Goal: Task Accomplishment & Management: Use online tool/utility

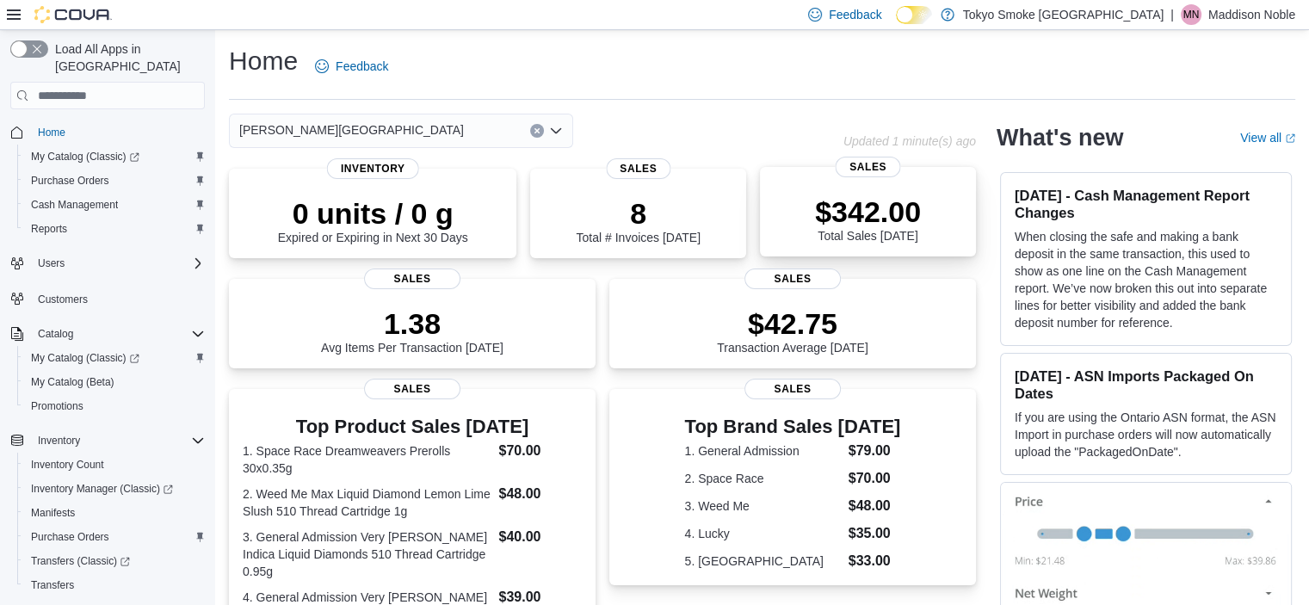
click at [896, 209] on p "$342.00" at bounding box center [868, 212] width 106 height 34
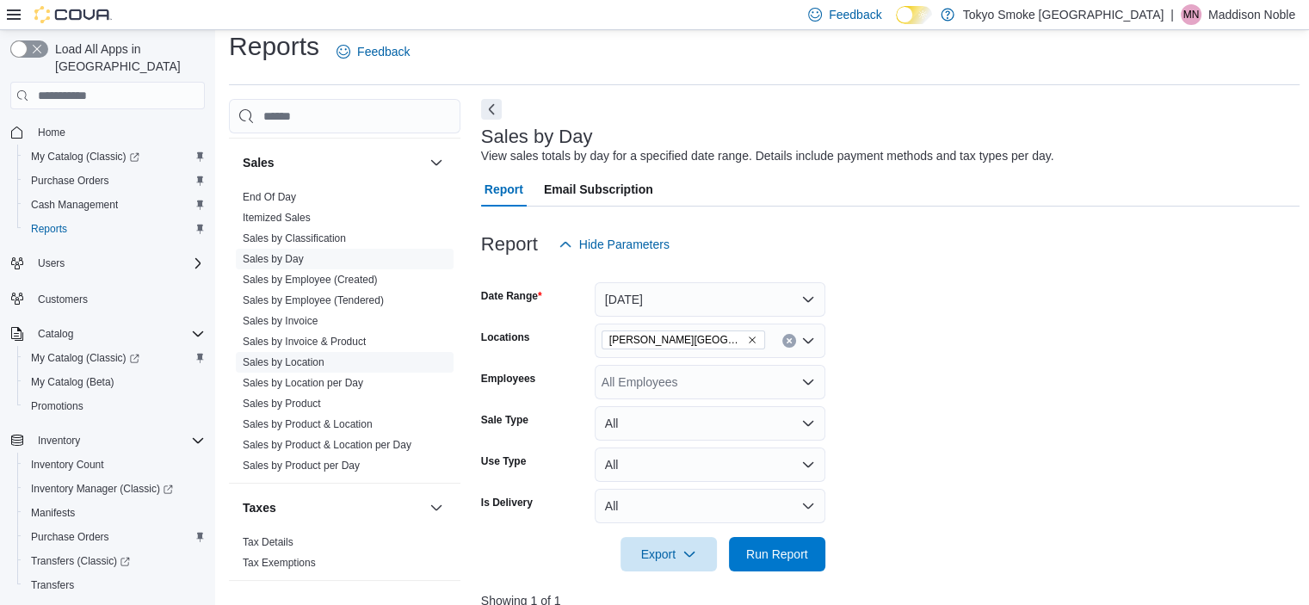
scroll to position [1121, 0]
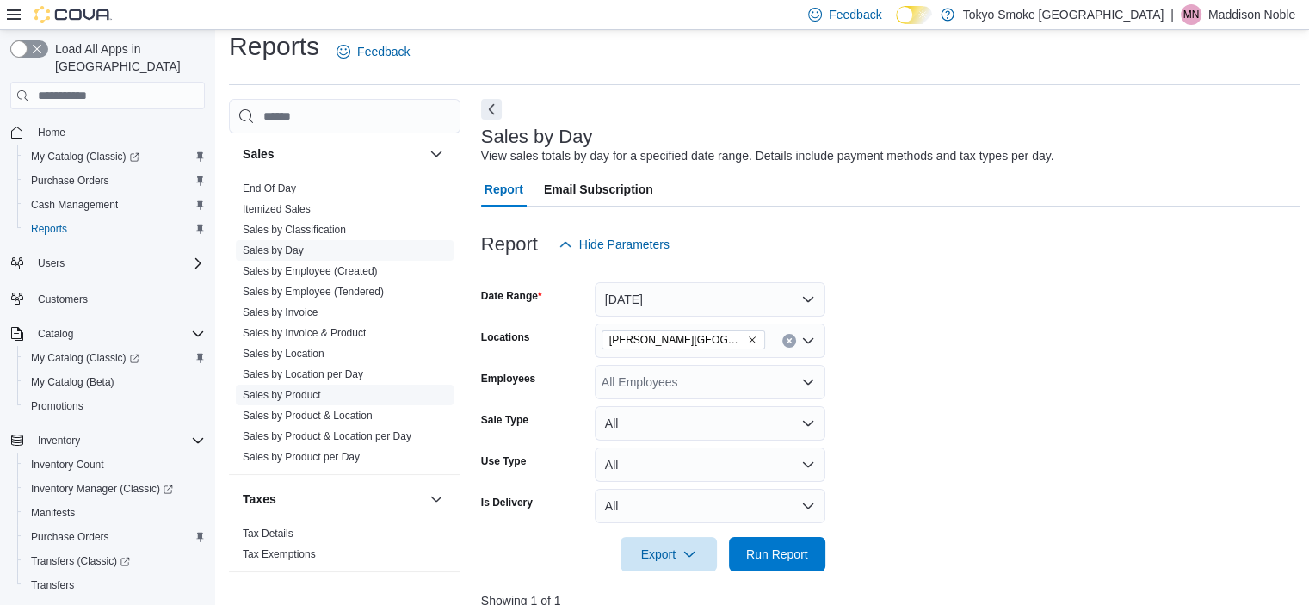
click at [342, 386] on span "Sales by Product" at bounding box center [345, 395] width 218 height 21
click at [324, 354] on span "Sales by Location" at bounding box center [345, 353] width 218 height 21
click at [290, 348] on link "Sales by Location" at bounding box center [284, 354] width 82 height 12
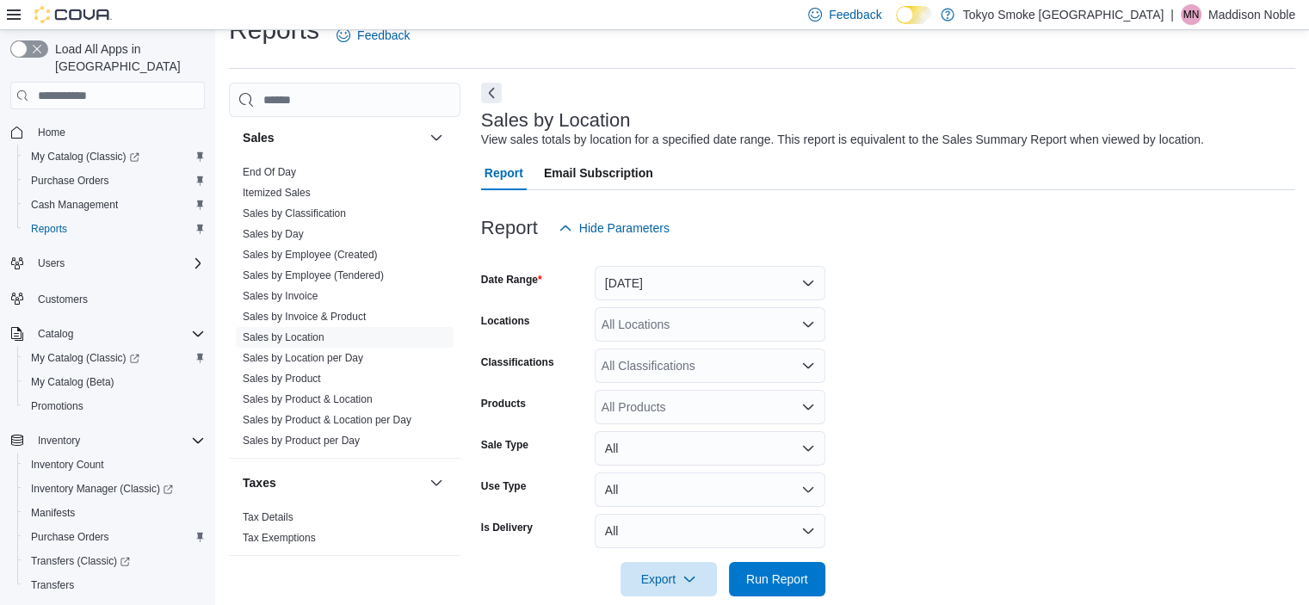
scroll to position [40, 0]
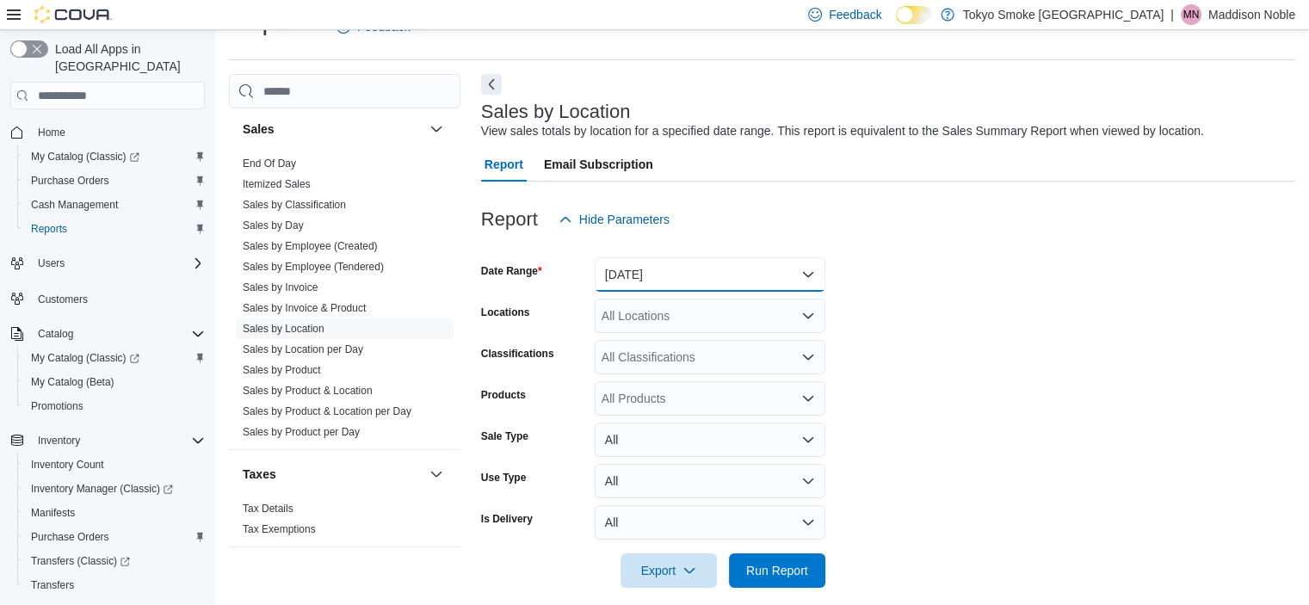
click at [620, 269] on button "[DATE]" at bounding box center [710, 274] width 231 height 34
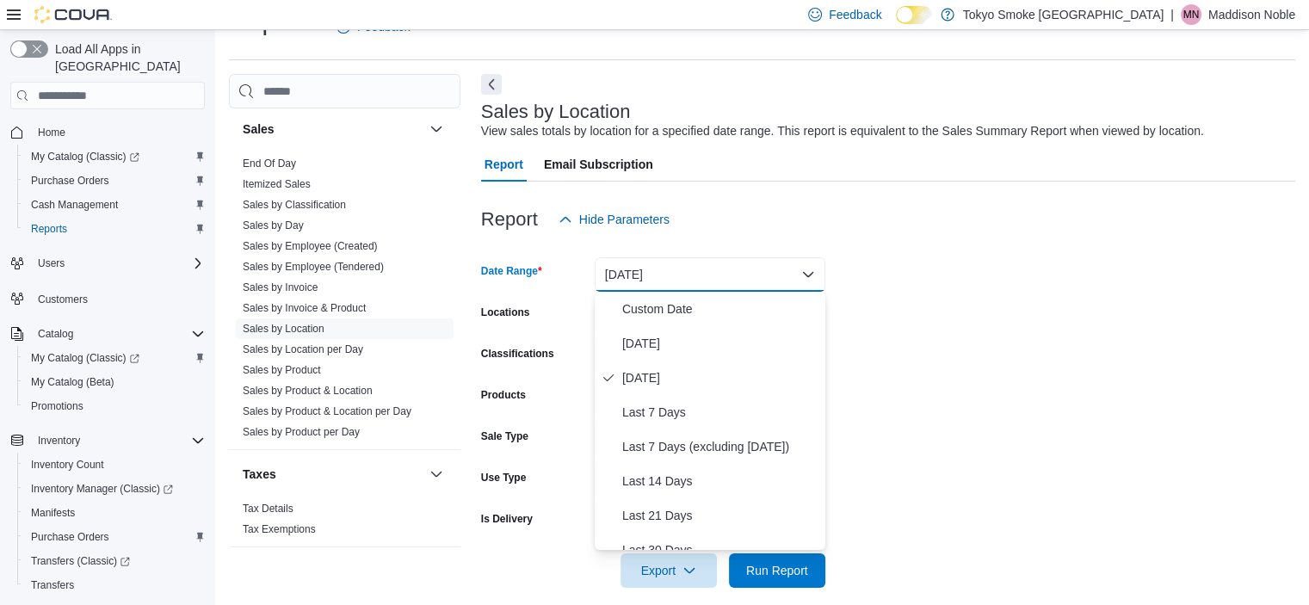
click at [930, 212] on div "Report Hide Parameters" at bounding box center [888, 219] width 814 height 34
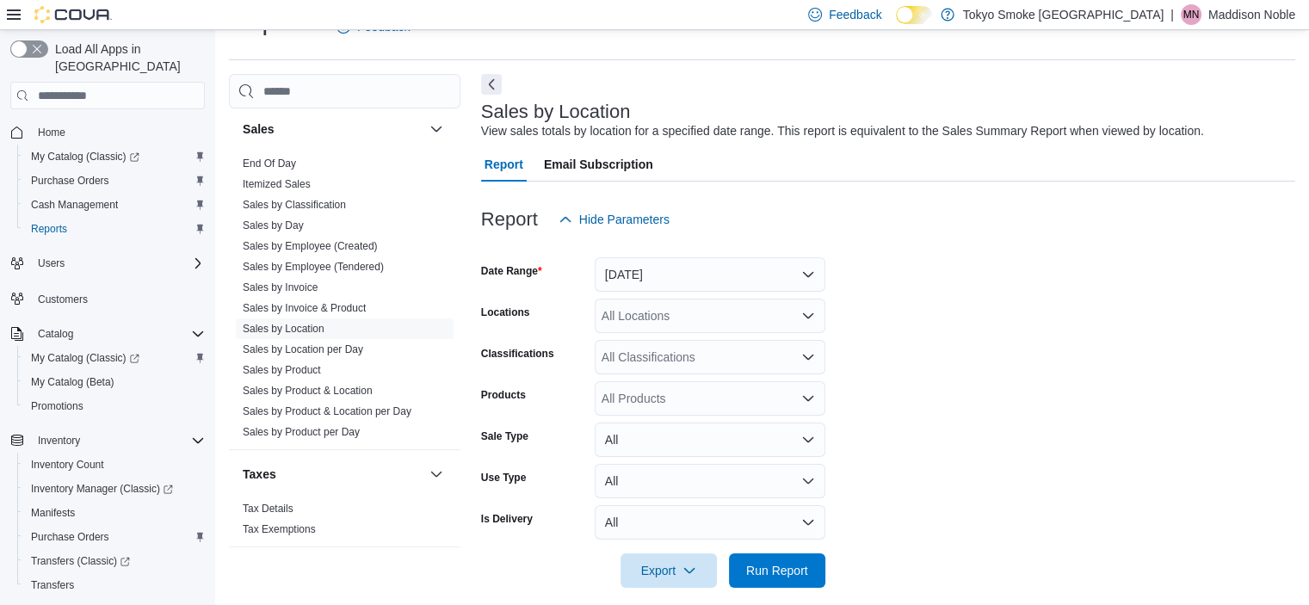
click at [678, 317] on div "All Locations" at bounding box center [710, 316] width 231 height 34
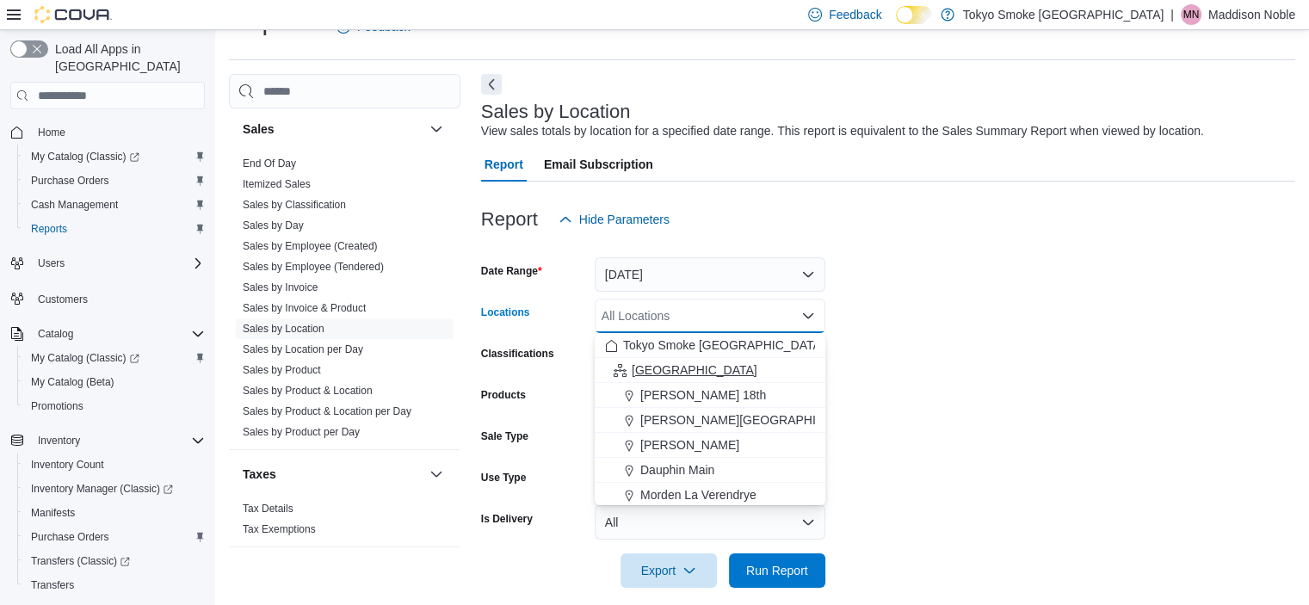
click at [666, 362] on span "[GEOGRAPHIC_DATA]" at bounding box center [695, 370] width 126 height 17
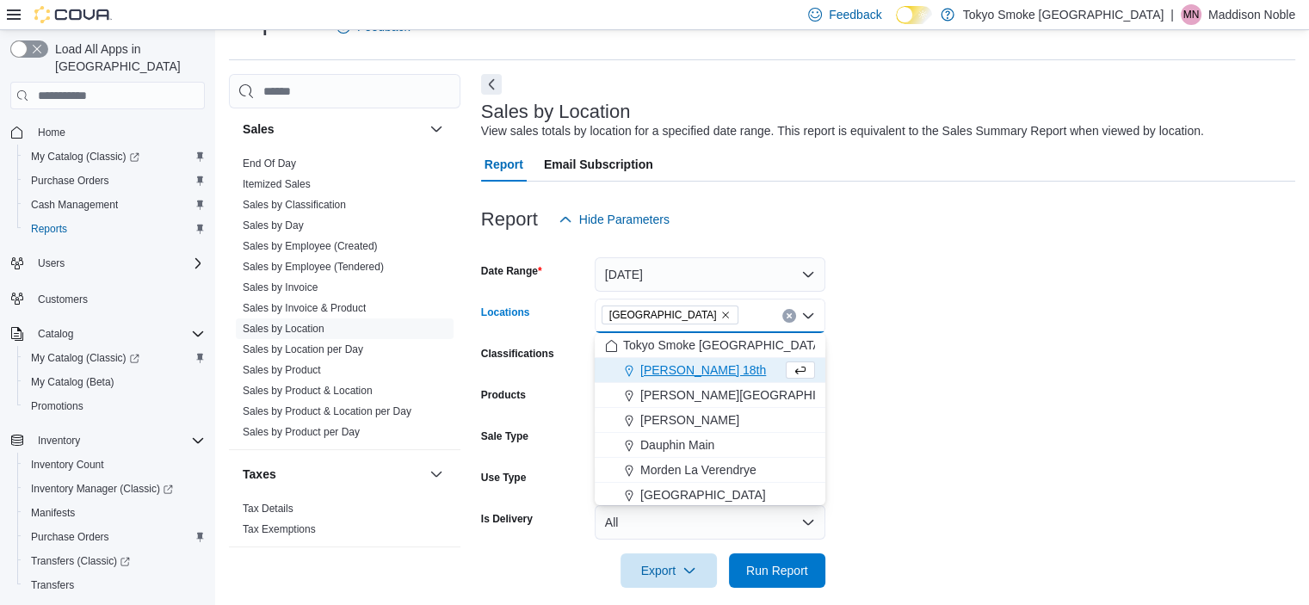
click at [998, 319] on form "Date Range [DATE] Locations [GEOGRAPHIC_DATA] Combo box. Selected. [GEOGRAPHIC_…" at bounding box center [888, 412] width 814 height 351
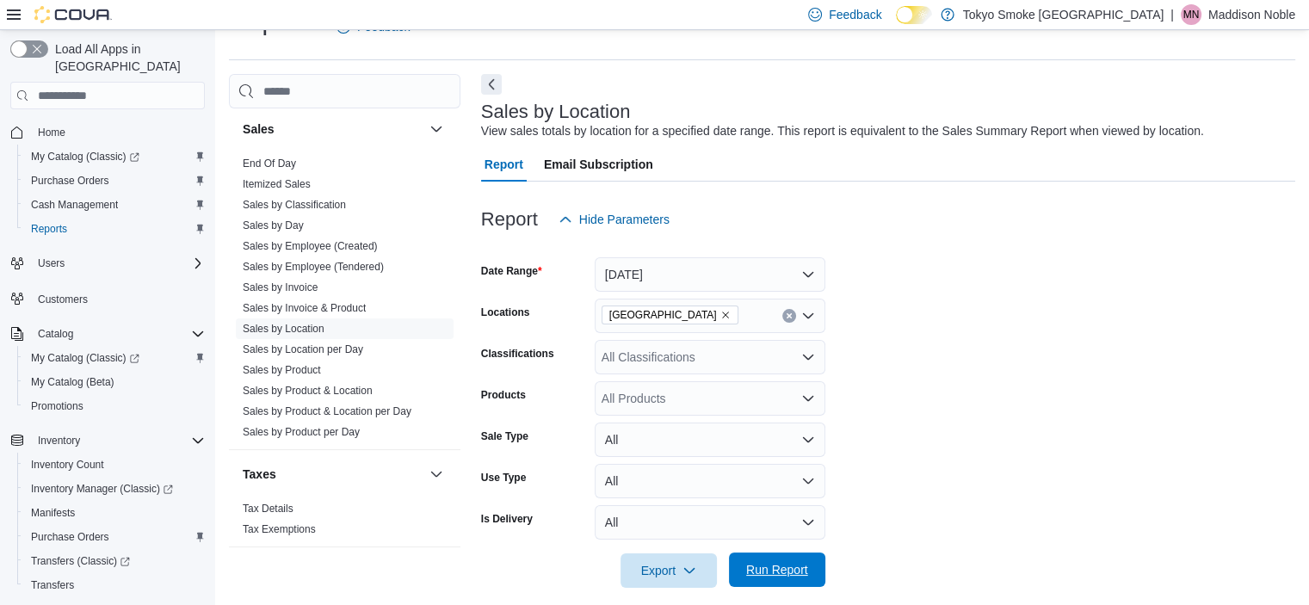
click at [763, 564] on span "Run Report" at bounding box center [777, 569] width 62 height 17
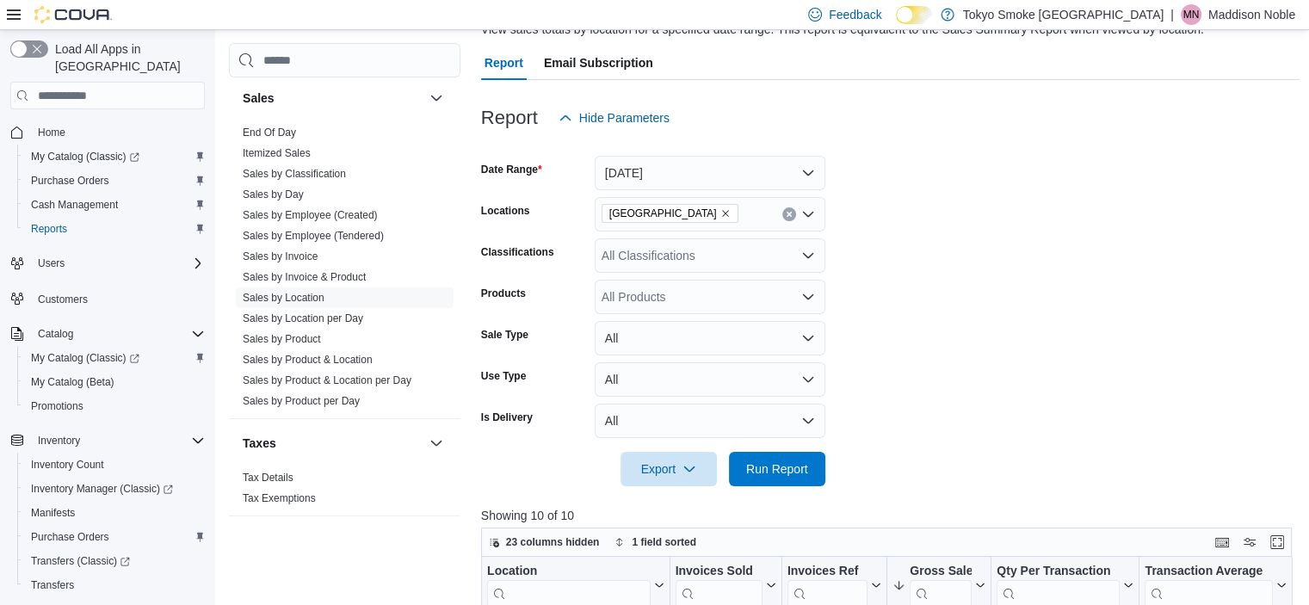
scroll to position [126, 0]
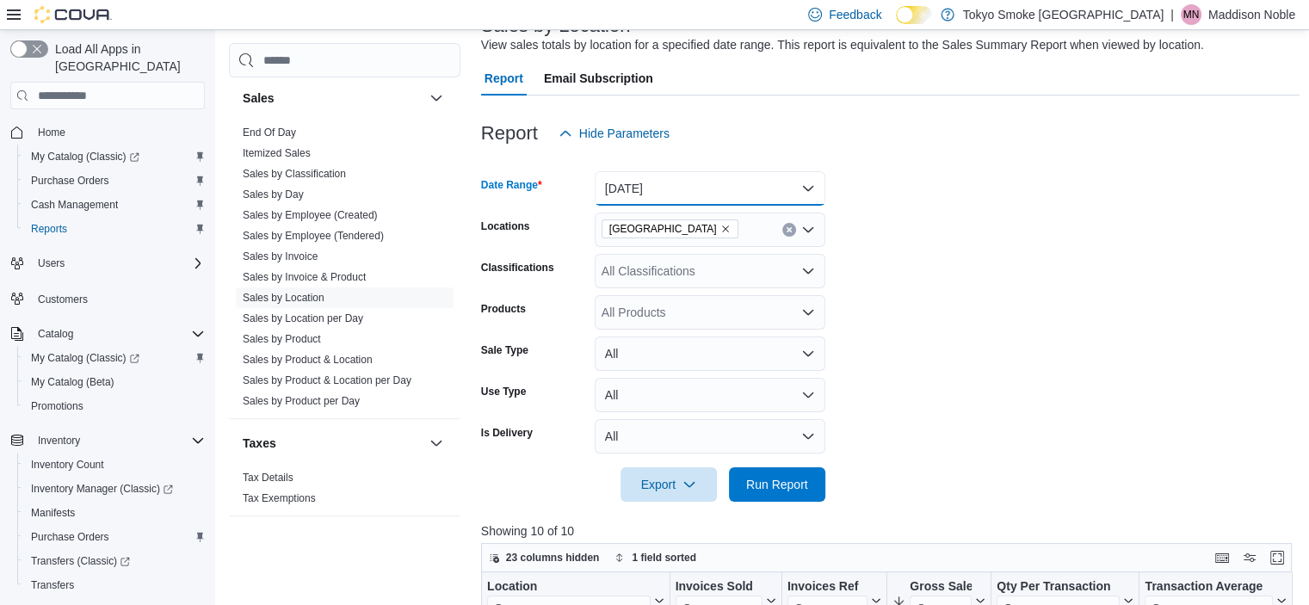
click at [803, 183] on button "[DATE]" at bounding box center [710, 188] width 231 height 34
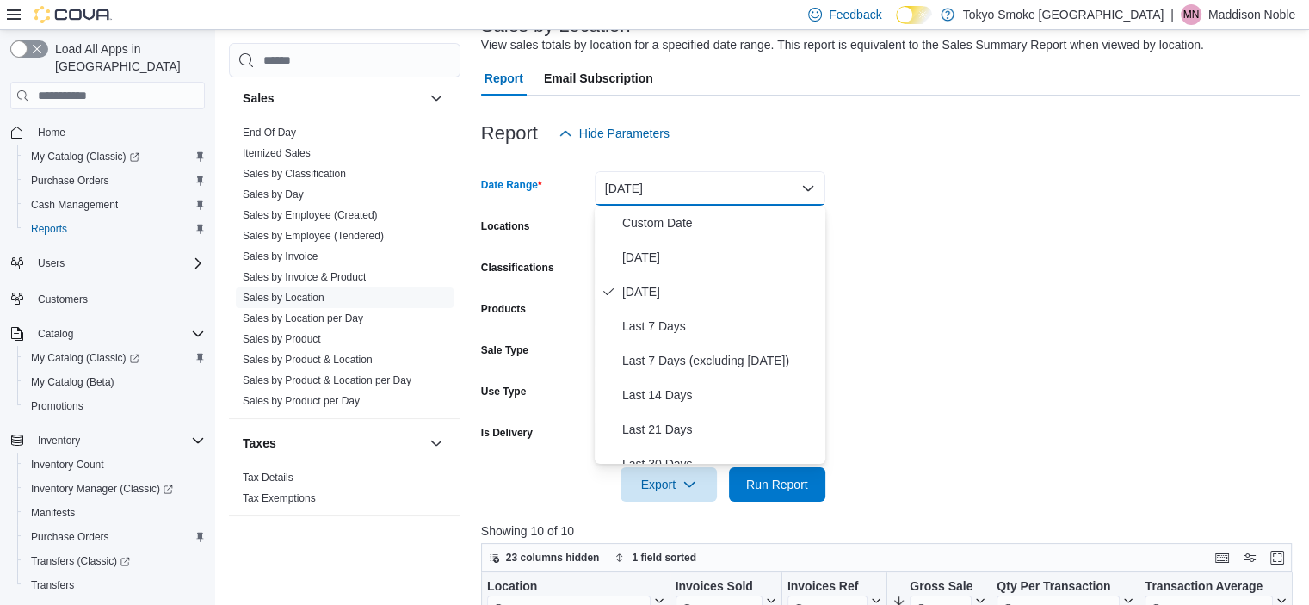
click at [979, 159] on div at bounding box center [890, 161] width 819 height 21
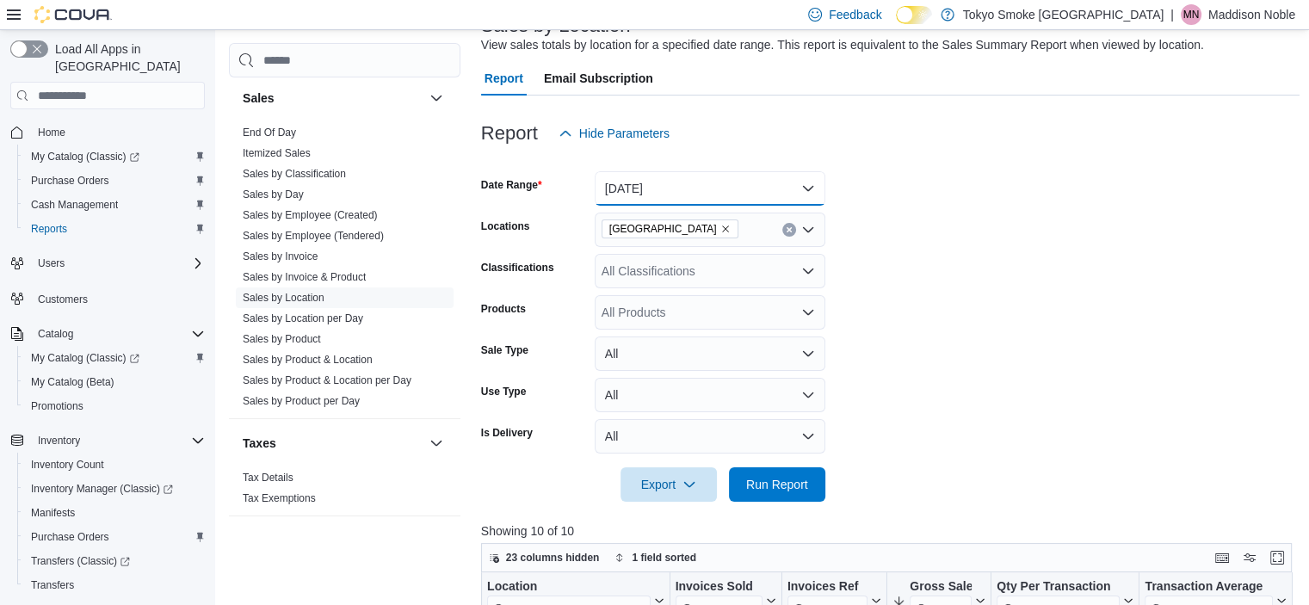
click at [799, 171] on button "[DATE]" at bounding box center [710, 188] width 231 height 34
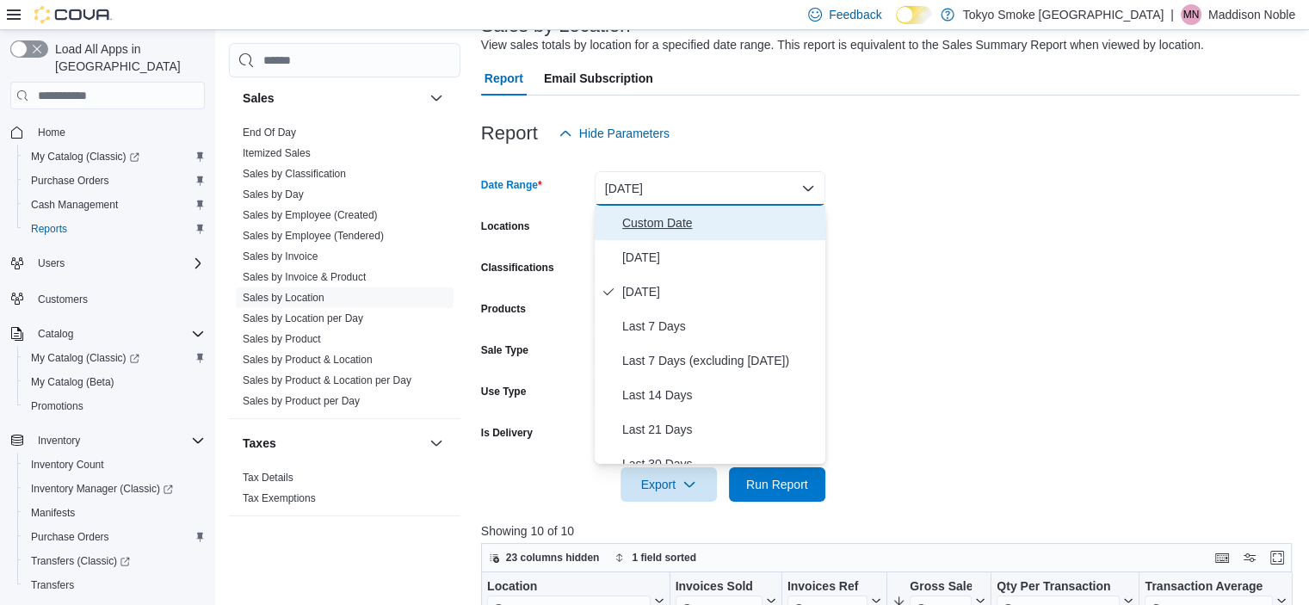
click at [675, 226] on span "Custom Date" at bounding box center [720, 223] width 196 height 21
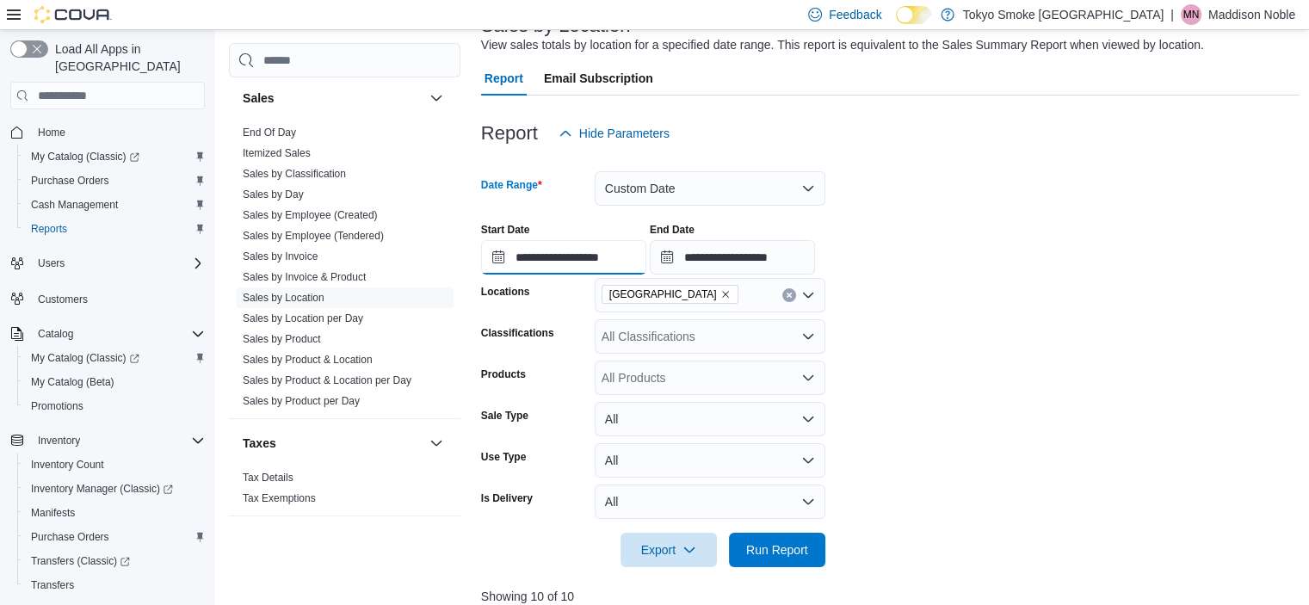
click at [619, 258] on input "**********" at bounding box center [563, 257] width 165 height 34
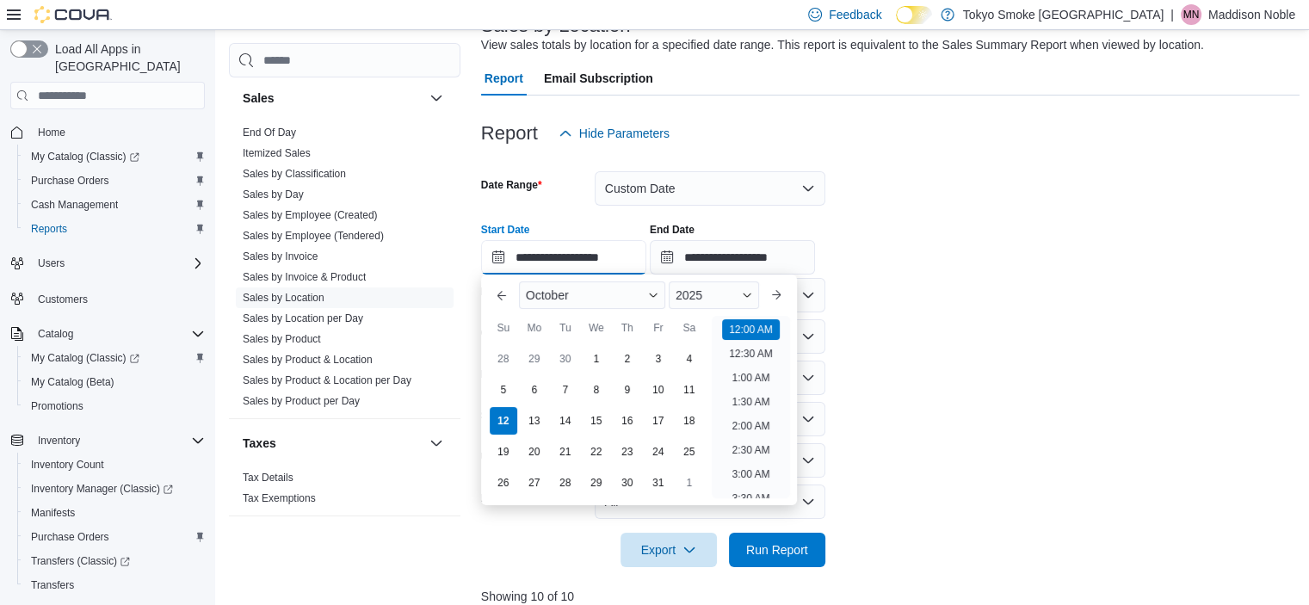
scroll to position [53, 0]
click at [661, 382] on div "10" at bounding box center [658, 390] width 30 height 30
type input "**********"
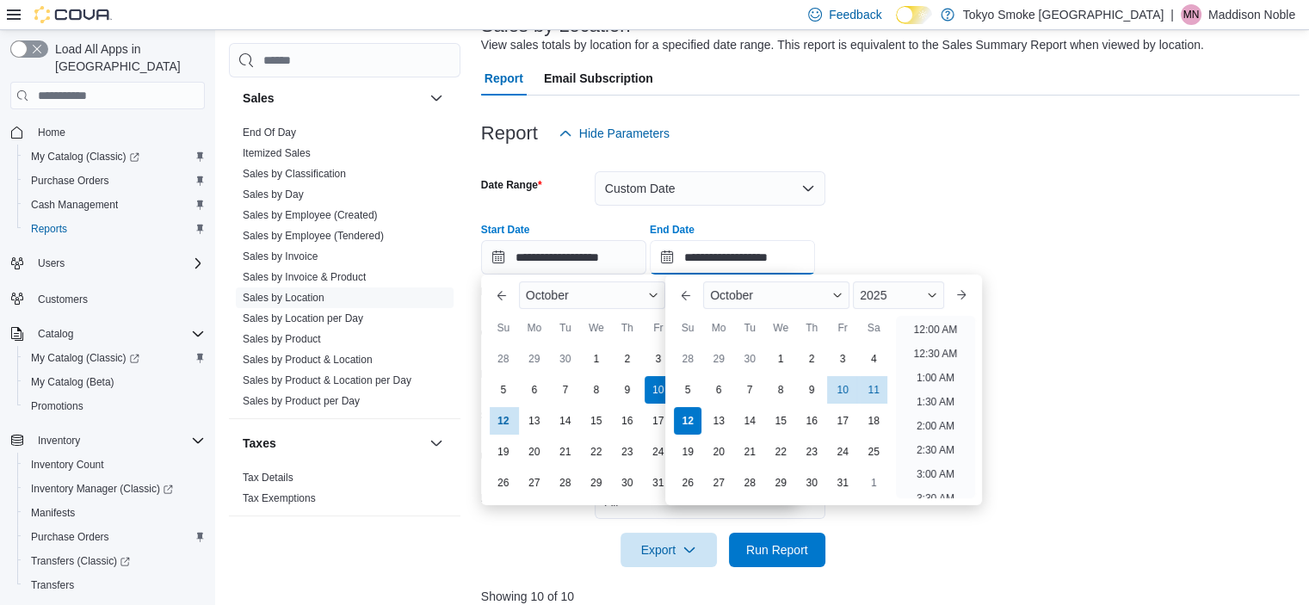
click at [801, 243] on input "**********" at bounding box center [732, 257] width 165 height 34
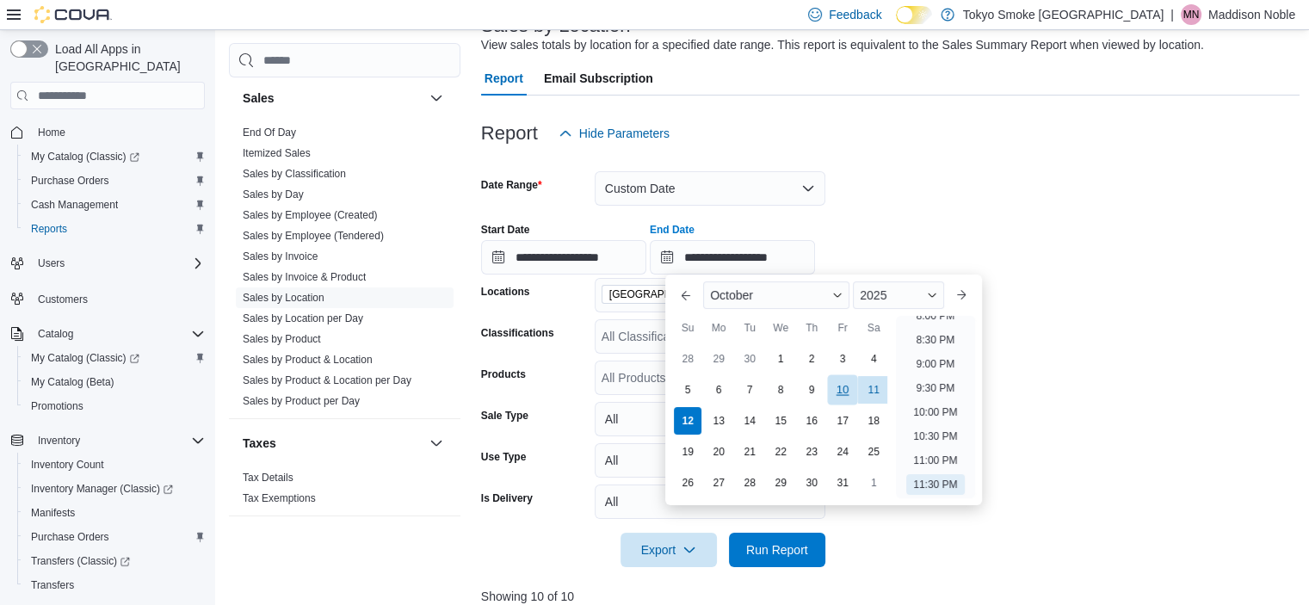
click at [849, 384] on div "10" at bounding box center [843, 390] width 30 height 30
type input "**********"
click at [887, 249] on div "**********" at bounding box center [890, 241] width 819 height 65
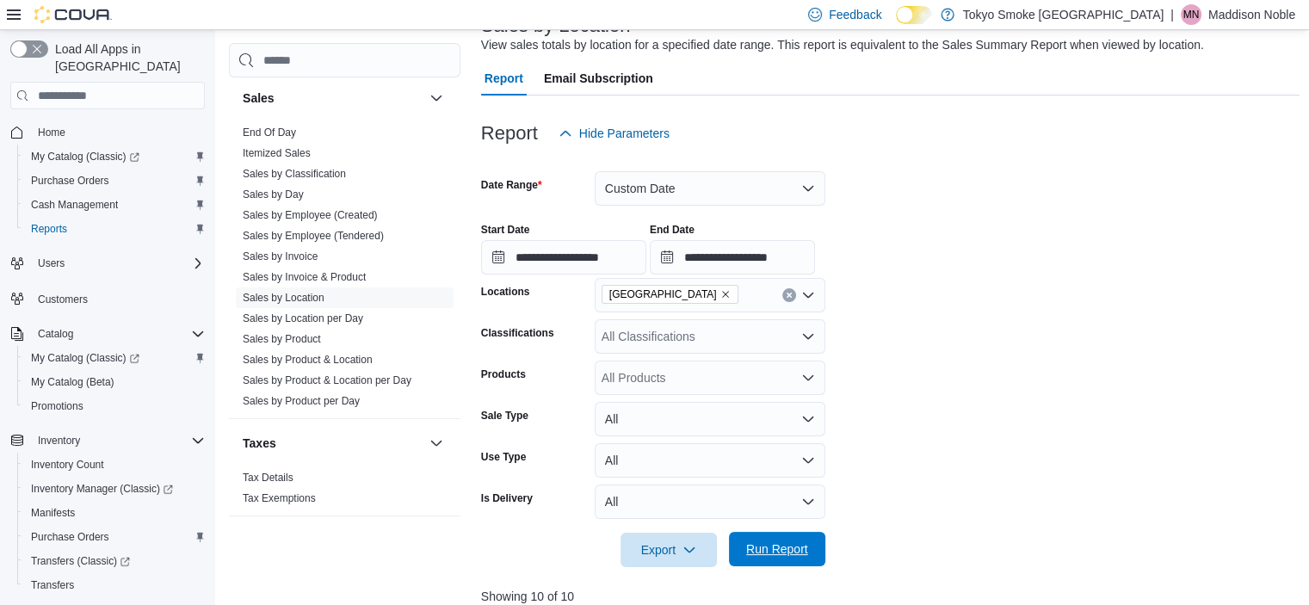
click at [797, 548] on span "Run Report" at bounding box center [777, 549] width 62 height 17
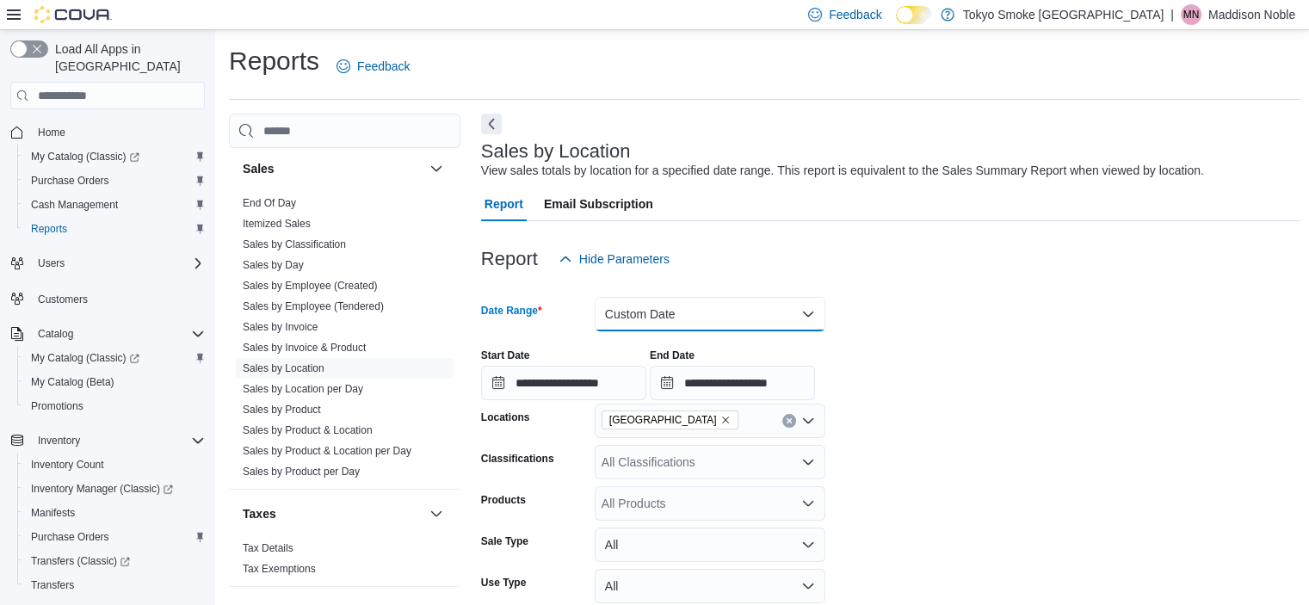
click at [784, 318] on button "Custom Date" at bounding box center [710, 314] width 231 height 34
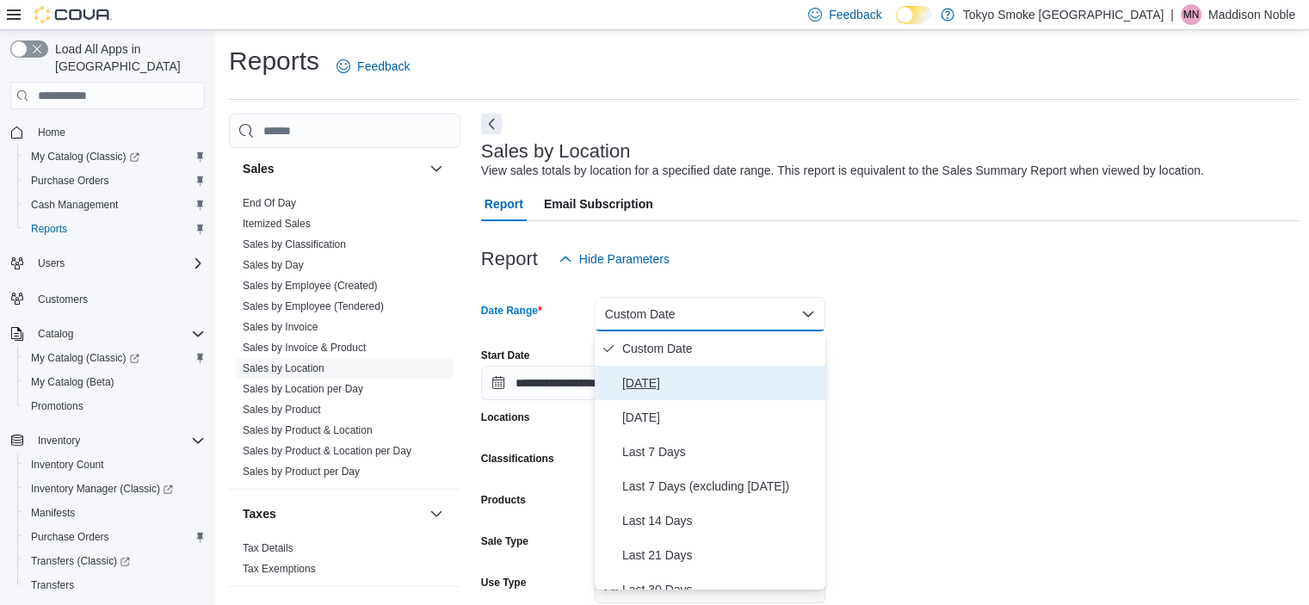
click at [751, 375] on span "[DATE]" at bounding box center [720, 383] width 196 height 21
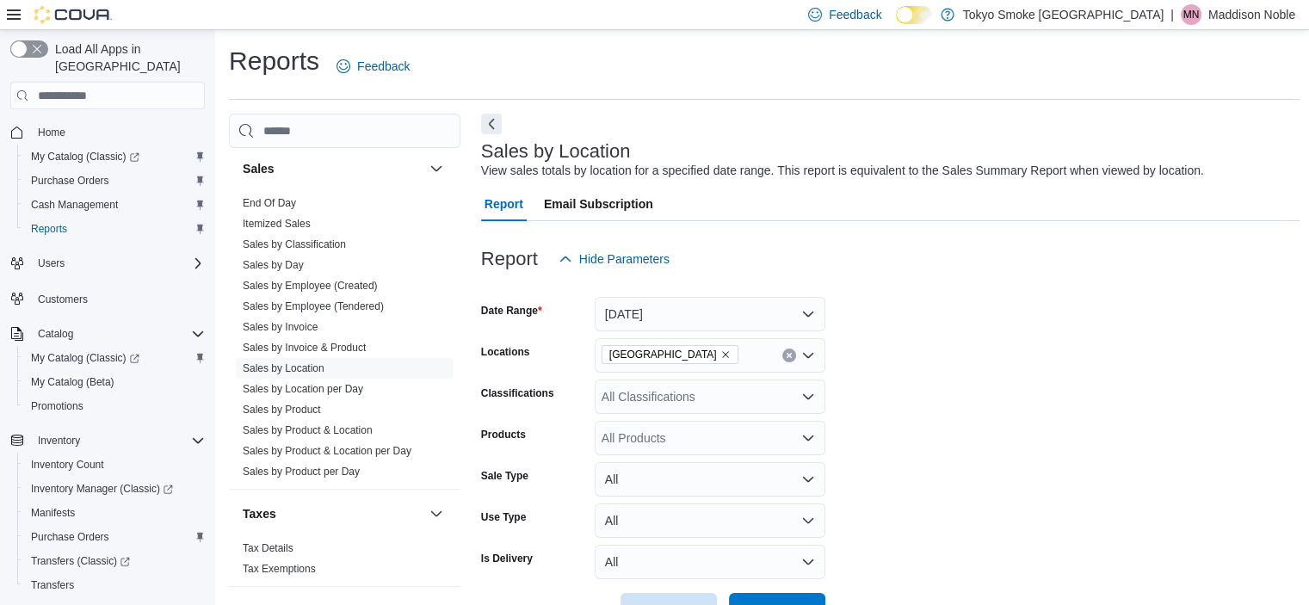
click at [868, 273] on div "Report Hide Parameters" at bounding box center [890, 259] width 819 height 34
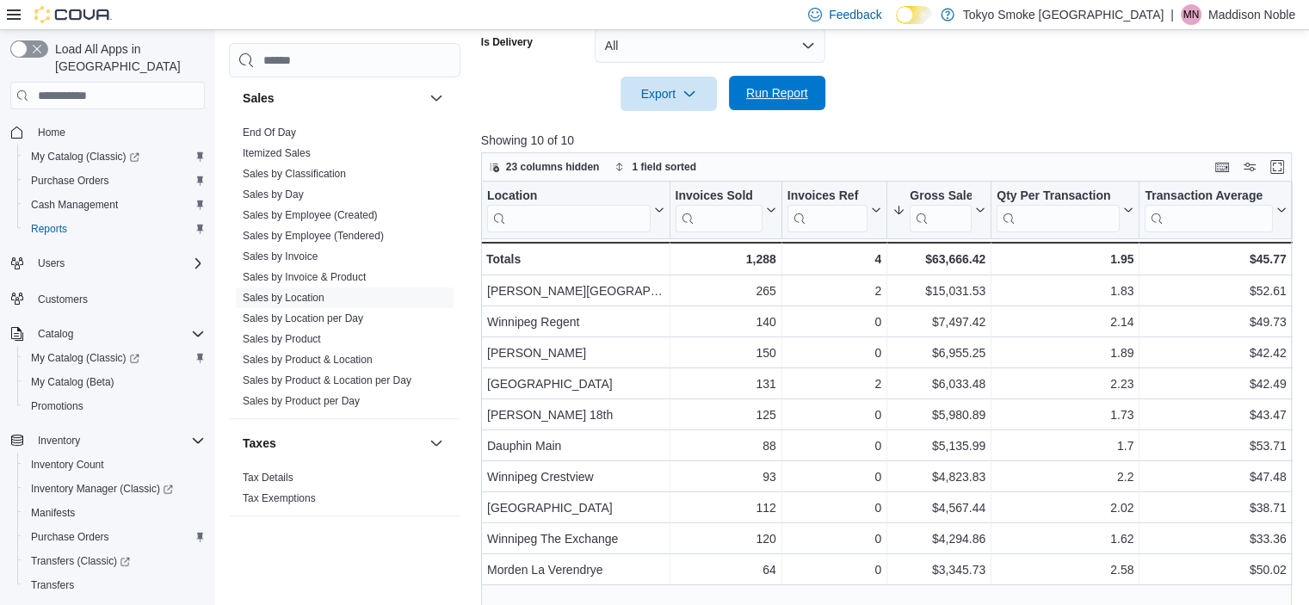
click at [761, 92] on span "Run Report" at bounding box center [777, 92] width 62 height 17
